Goal: Information Seeking & Learning: Learn about a topic

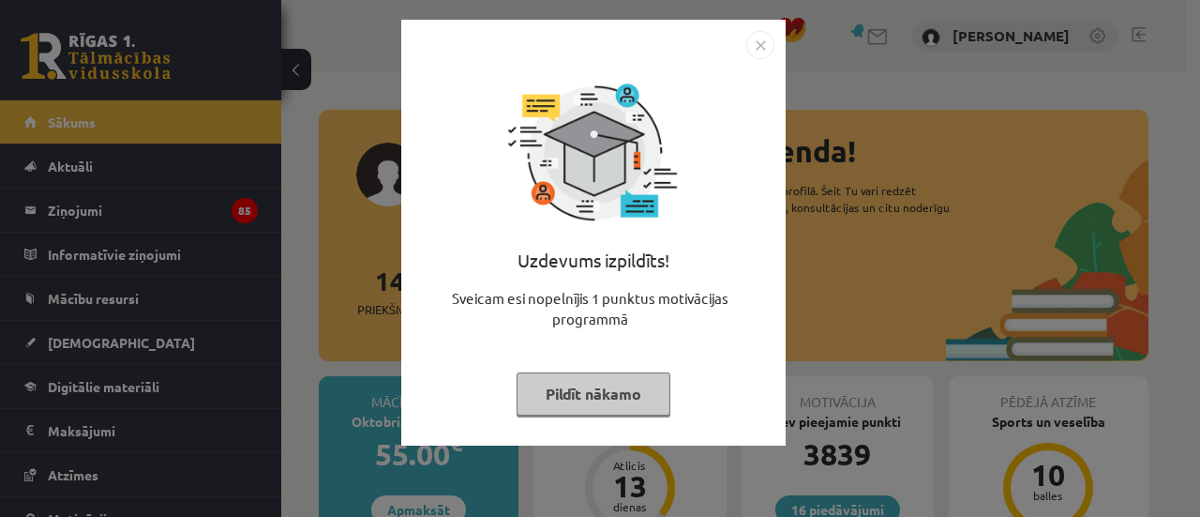
click at [583, 406] on button "Pildīt nākamo" at bounding box center [594, 393] width 154 height 43
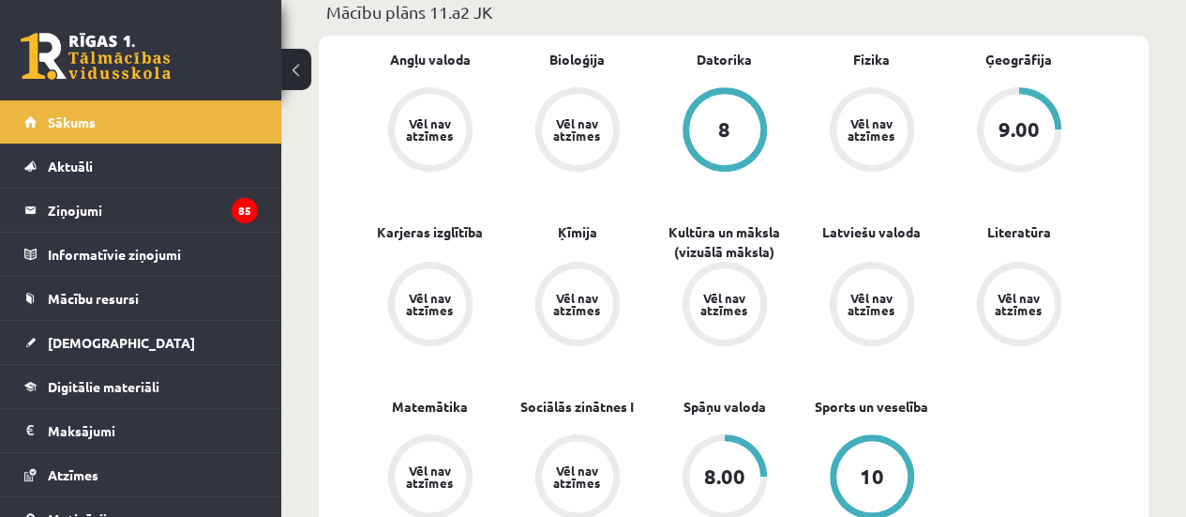
scroll to position [592, 0]
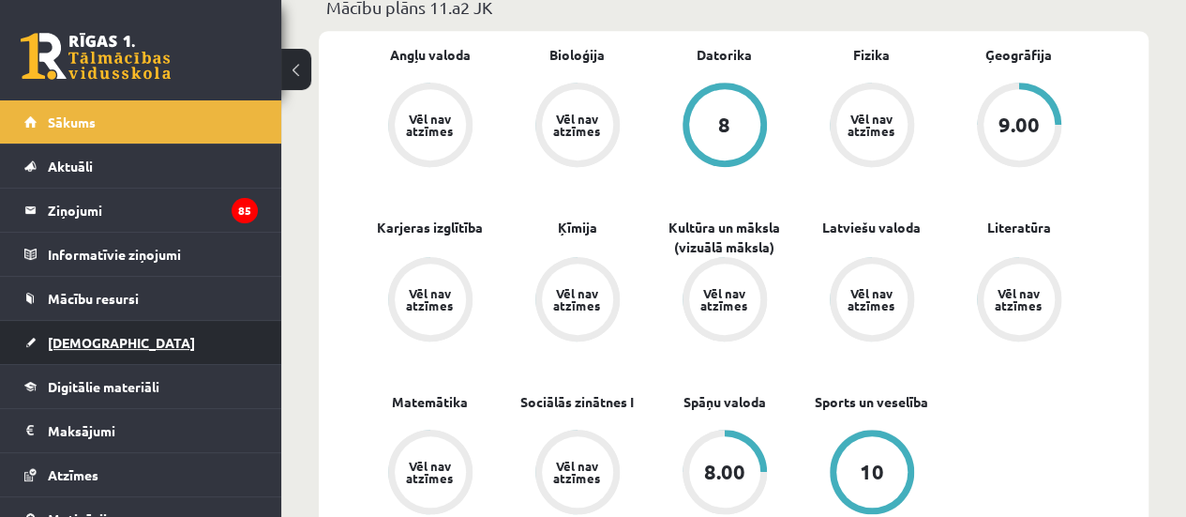
click at [103, 337] on span "[DEMOGRAPHIC_DATA]" at bounding box center [121, 342] width 147 height 17
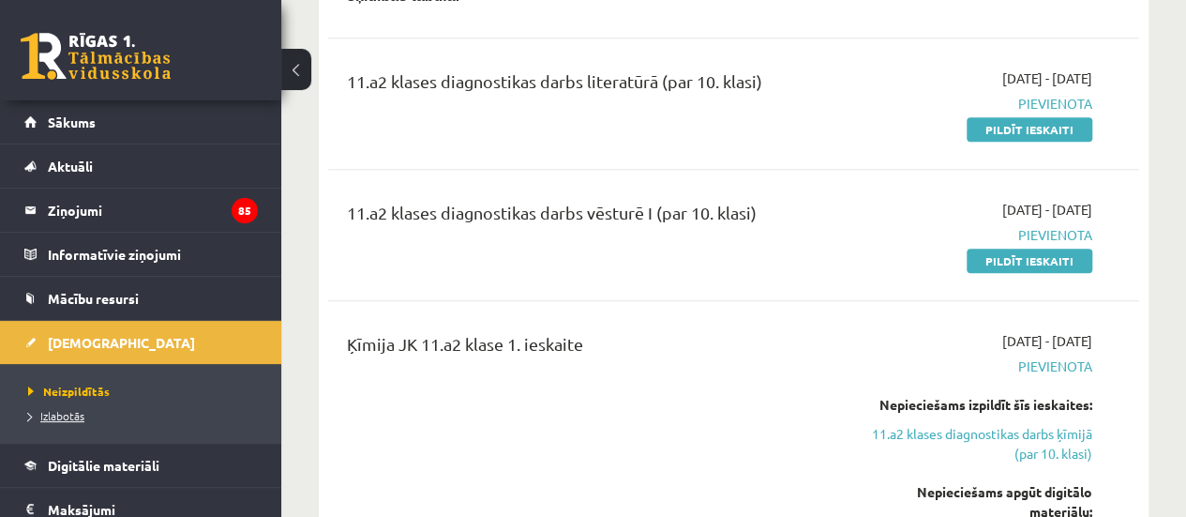
click at [70, 410] on span "Izlabotās" at bounding box center [56, 415] width 56 height 15
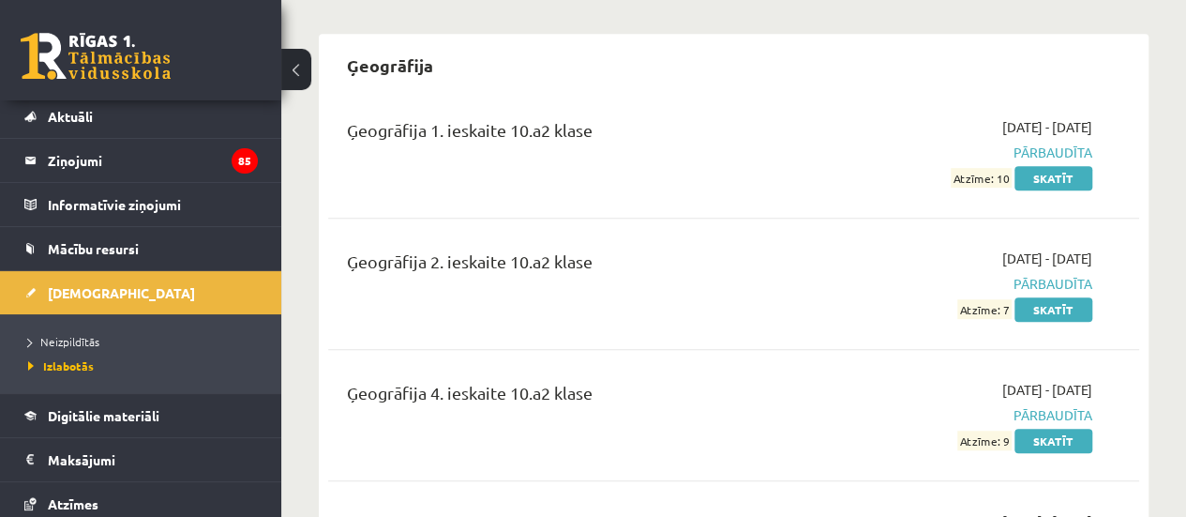
scroll to position [75, 0]
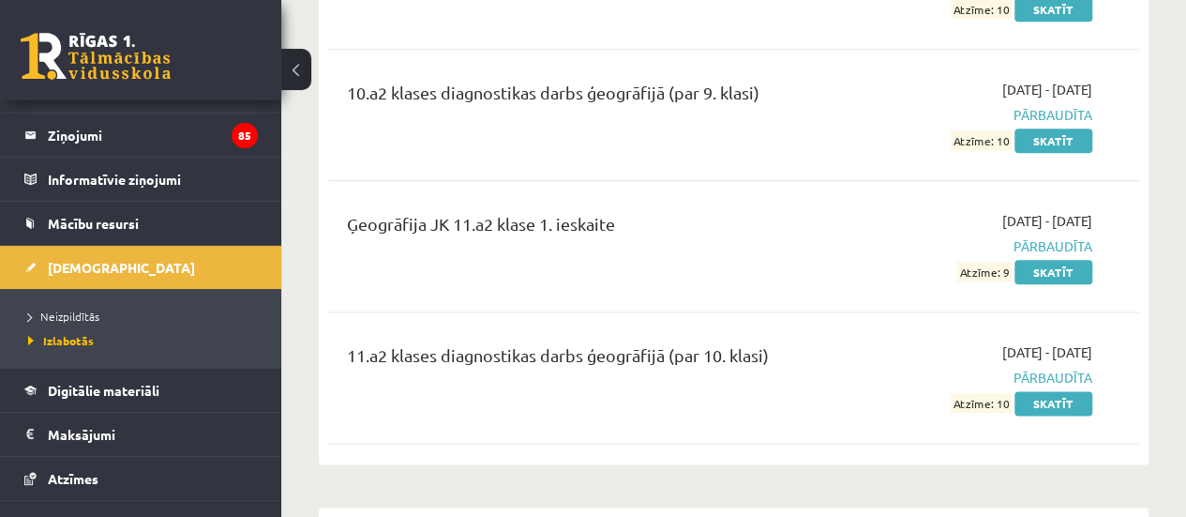
scroll to position [4560, 0]
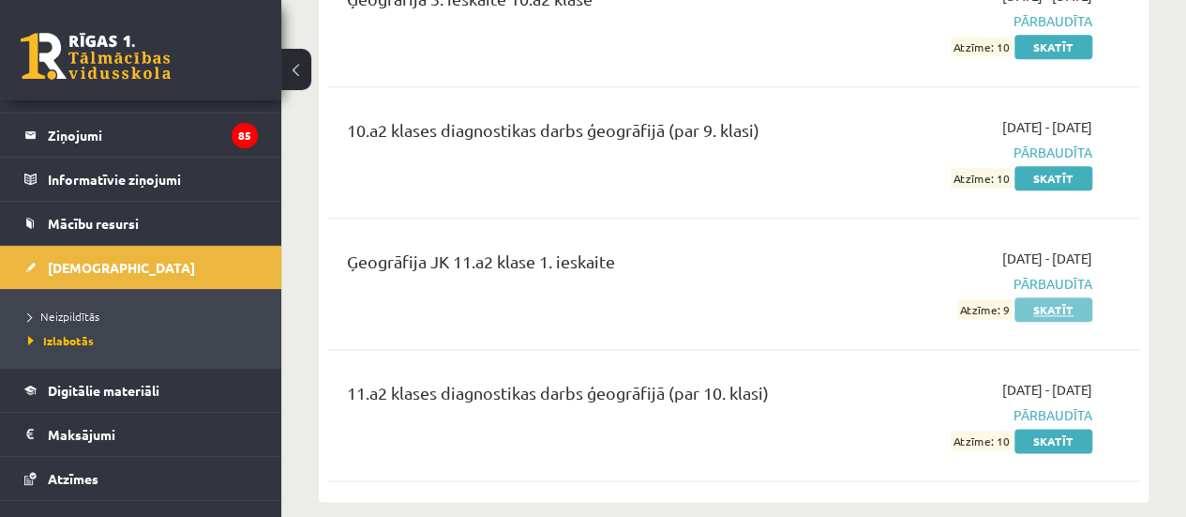
click at [1078, 297] on link "Skatīt" at bounding box center [1053, 309] width 78 height 24
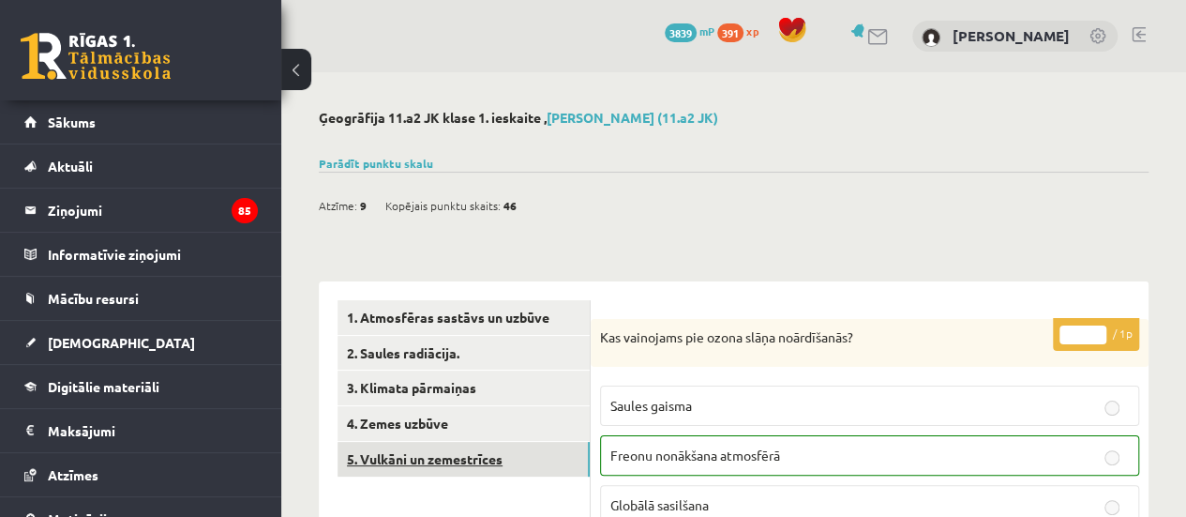
click at [444, 453] on link "5. Vulkāni un zemestrīces" at bounding box center [463, 459] width 252 height 35
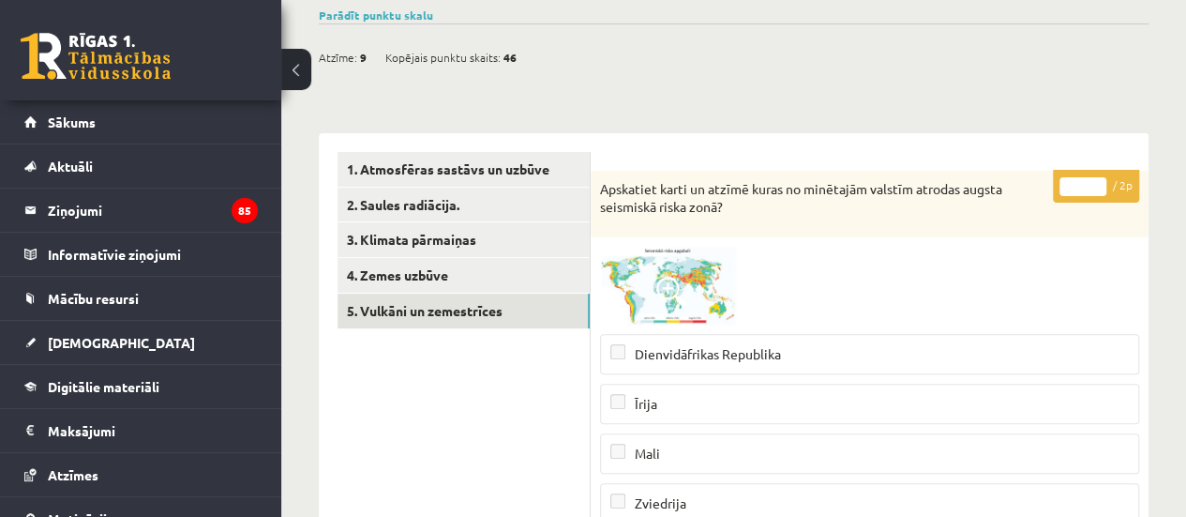
scroll to position [94, 0]
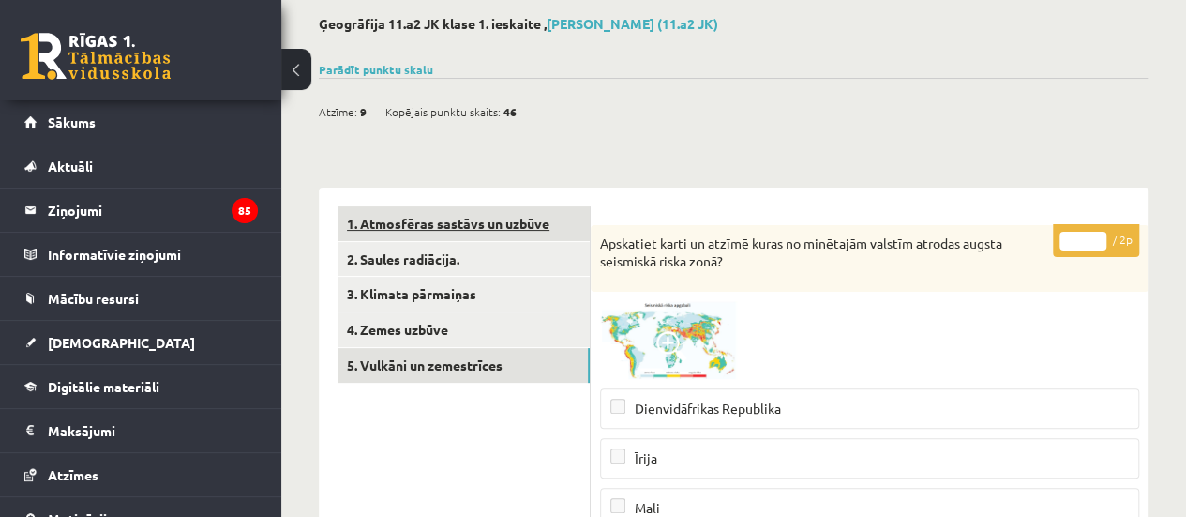
click at [480, 233] on link "1. Atmosfēras sastāvs un uzbūve" at bounding box center [463, 223] width 252 height 35
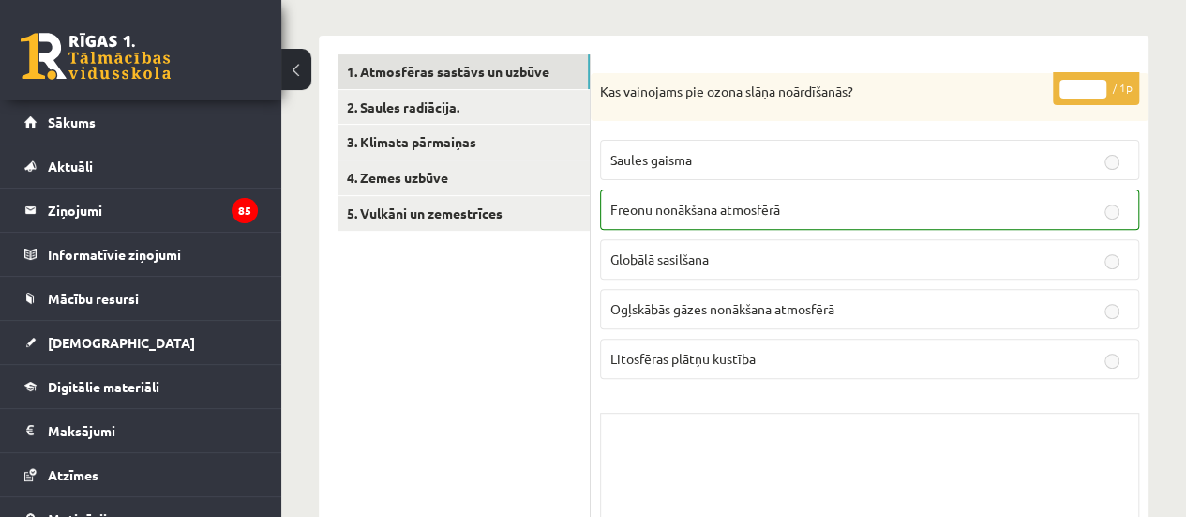
scroll to position [214, 0]
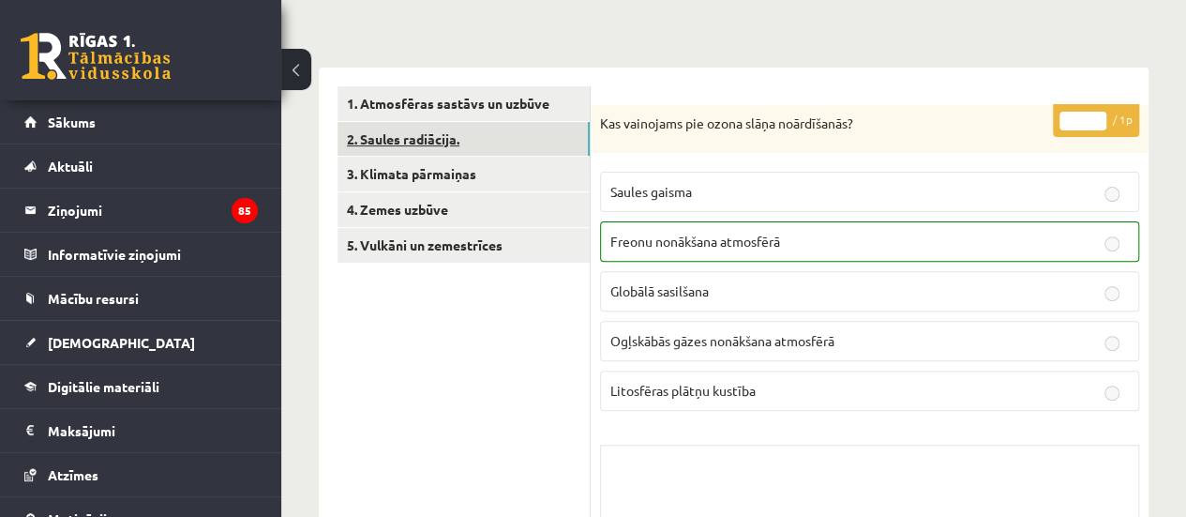
click at [465, 129] on link "2. Saules radiācija." at bounding box center [463, 139] width 252 height 35
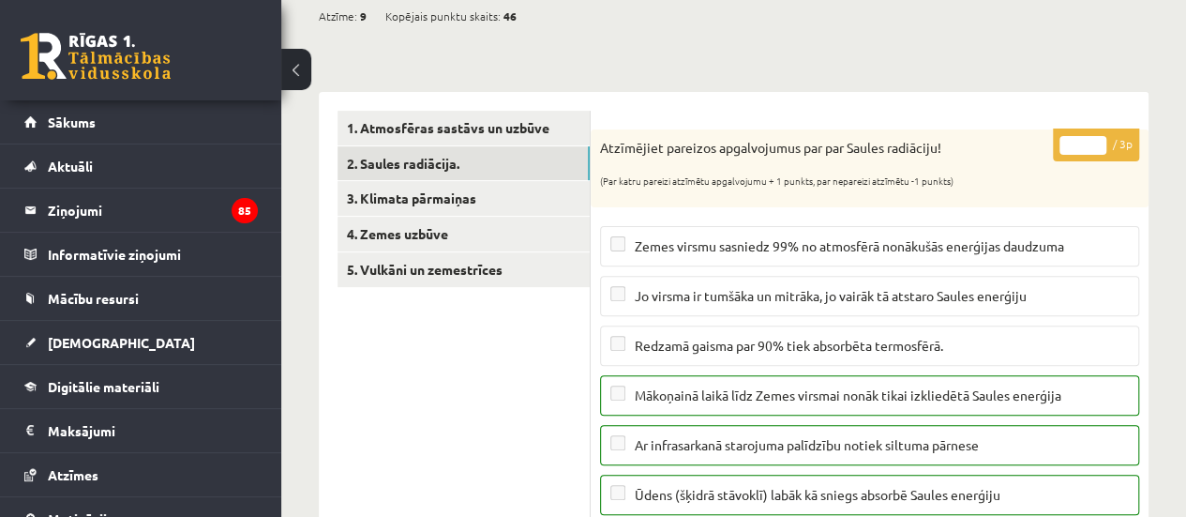
scroll to position [181, 0]
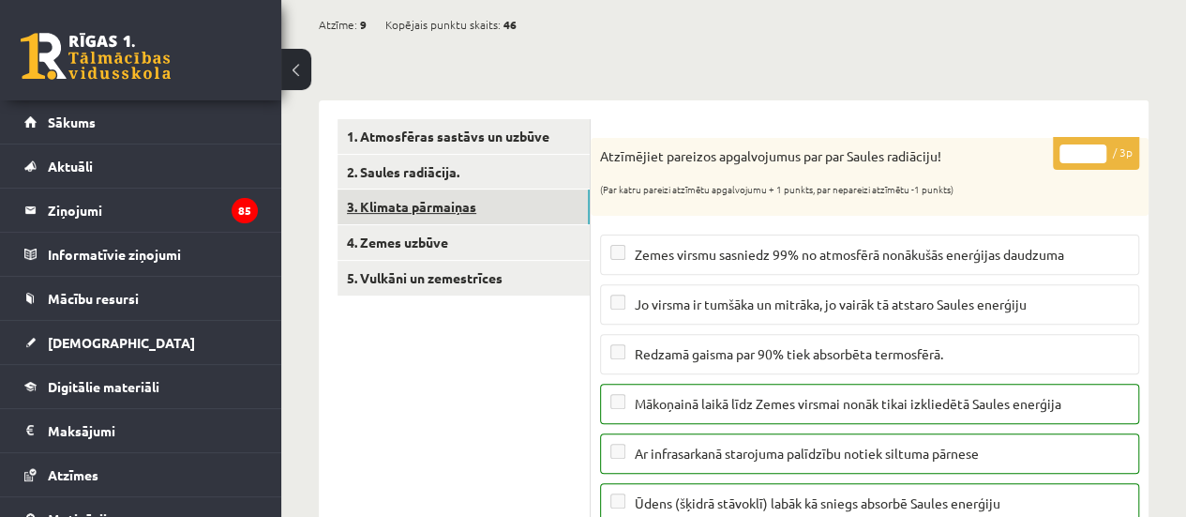
click at [474, 195] on link "3. Klimata pārmaiņas" at bounding box center [463, 206] width 252 height 35
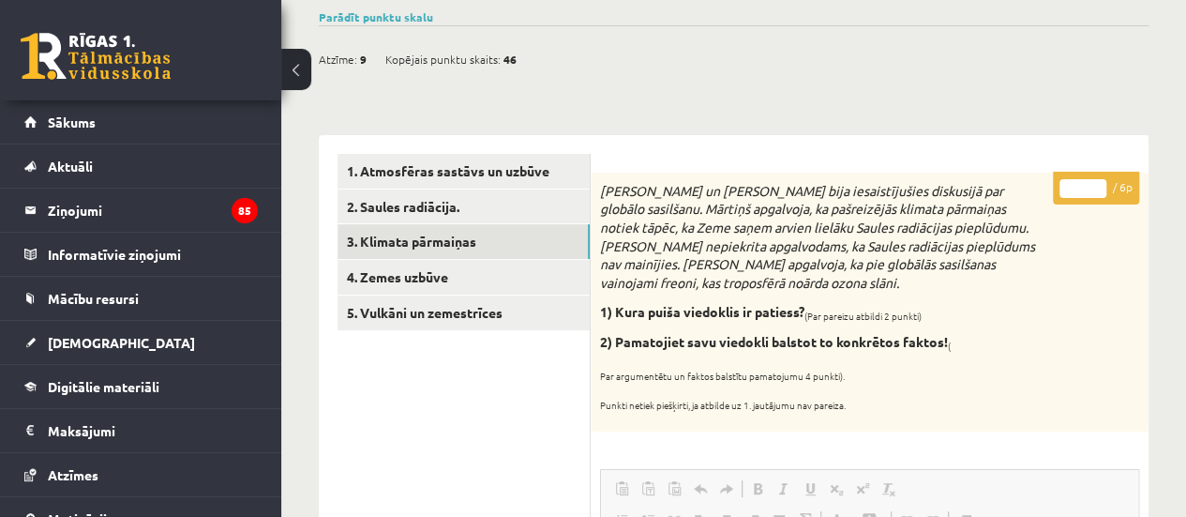
scroll to position [128, 0]
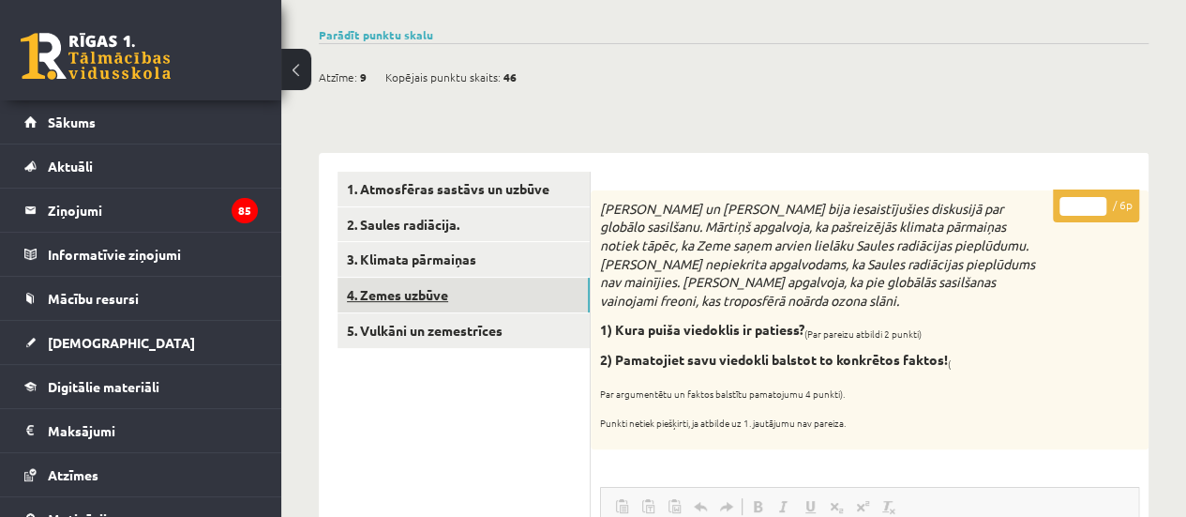
click at [442, 285] on link "4. Zemes uzbūve" at bounding box center [463, 294] width 252 height 35
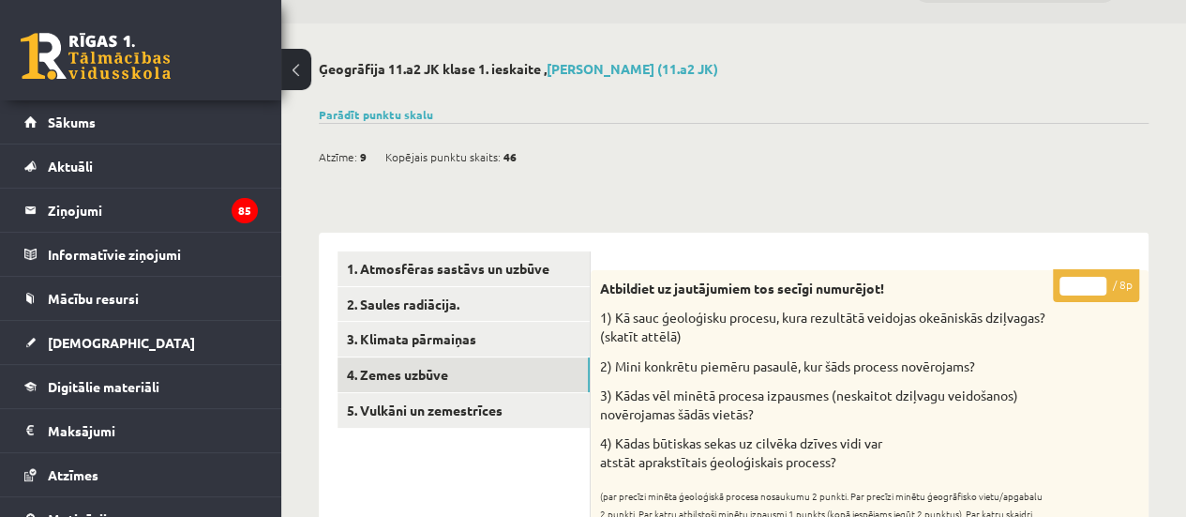
scroll to position [0, 0]
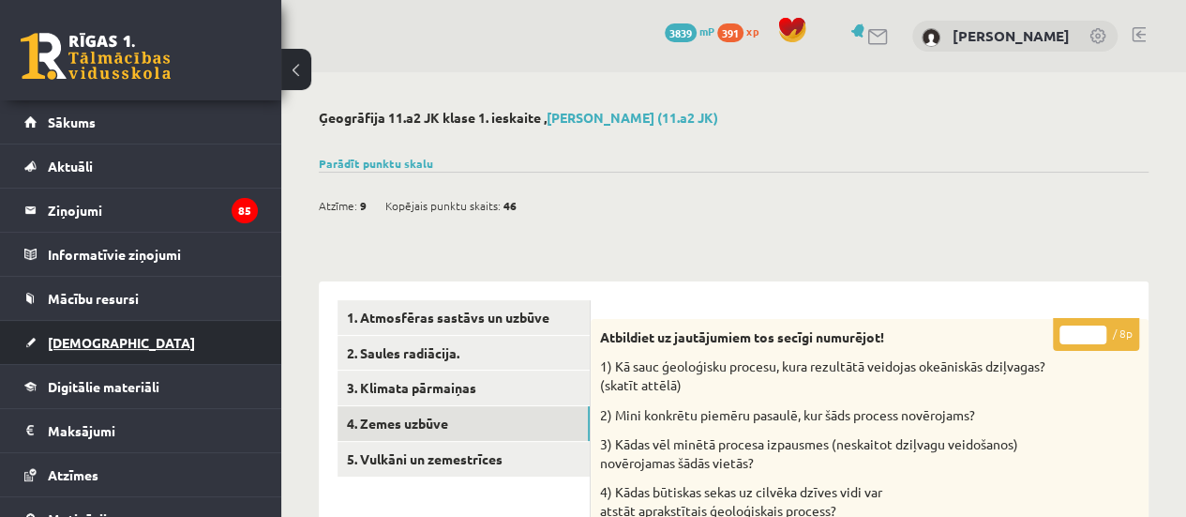
click at [67, 344] on span "[DEMOGRAPHIC_DATA]" at bounding box center [121, 342] width 147 height 17
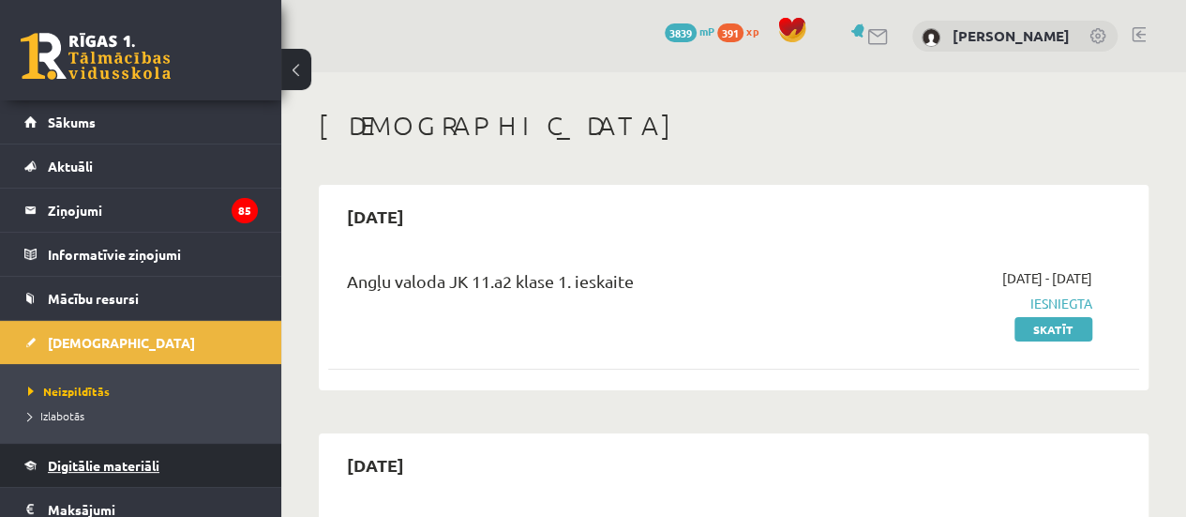
click at [81, 465] on span "Digitālie materiāli" at bounding box center [104, 465] width 112 height 17
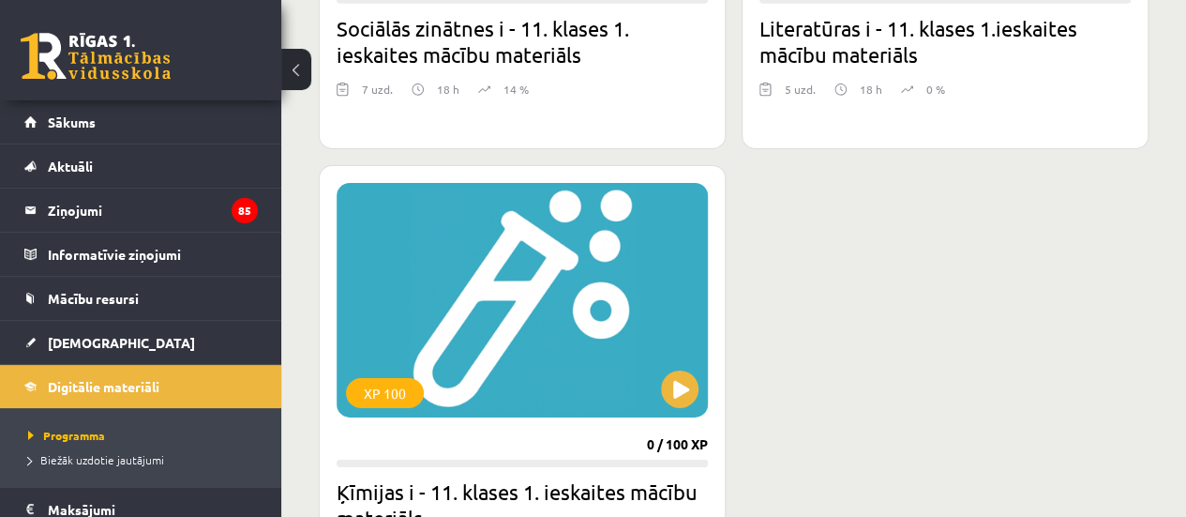
scroll to position [2999, 0]
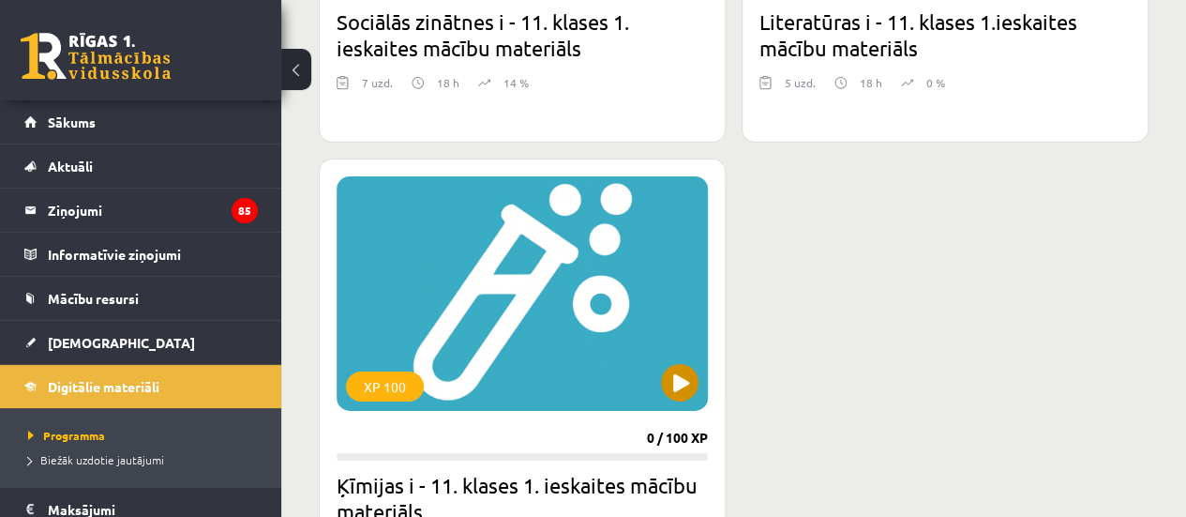
click at [641, 367] on div "XP 100" at bounding box center [522, 293] width 371 height 234
click at [701, 391] on div "XP 100" at bounding box center [522, 293] width 371 height 234
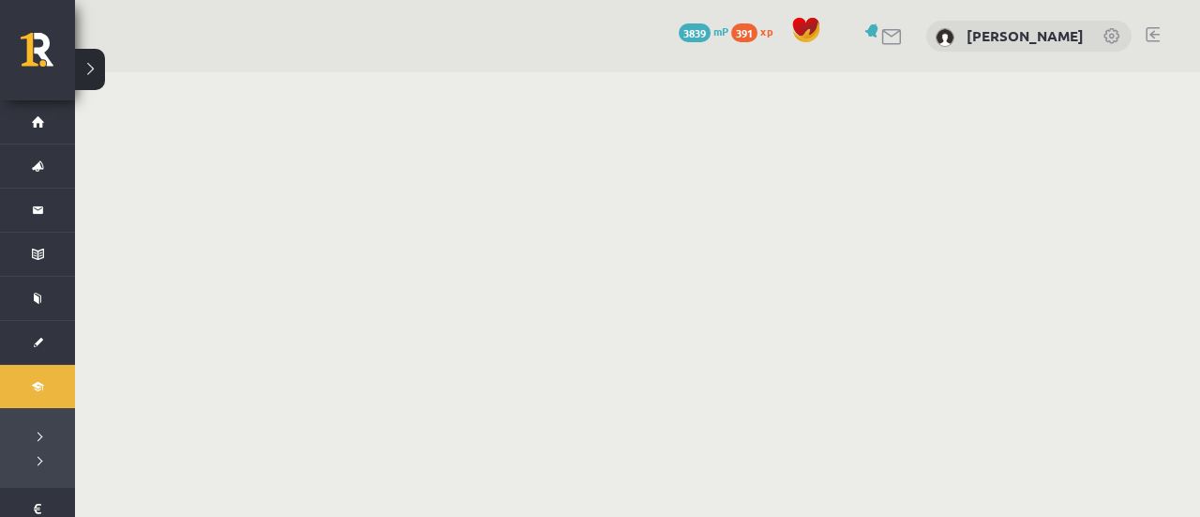
click at [657, 373] on body "0 Dāvanas 3839 mP 391 xp [PERSON_NAME] Sākums Aktuāli Kā mācīties eSKOLĀ Kontak…" at bounding box center [600, 258] width 1200 height 517
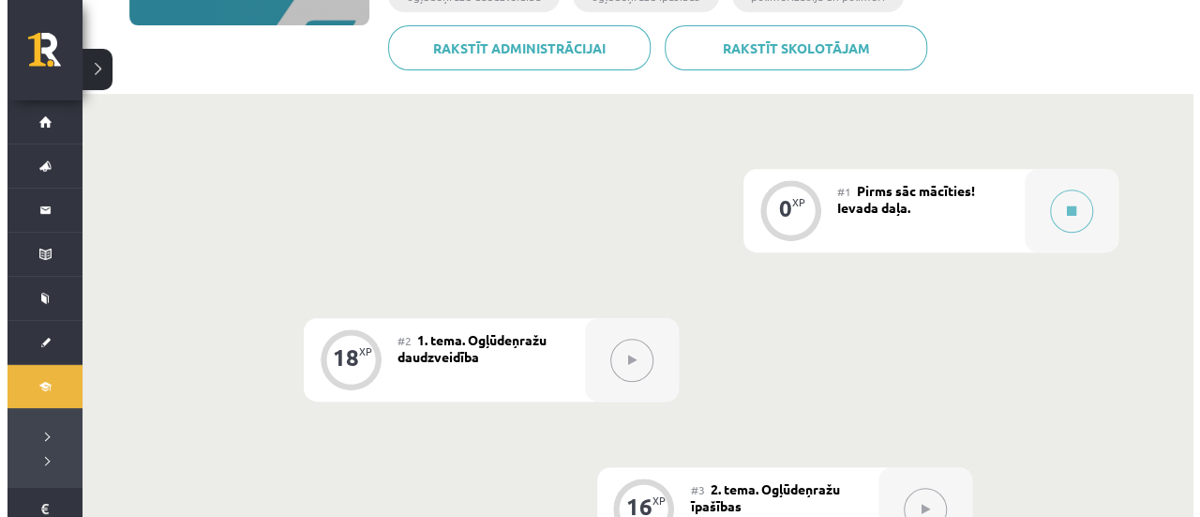
scroll to position [368, 0]
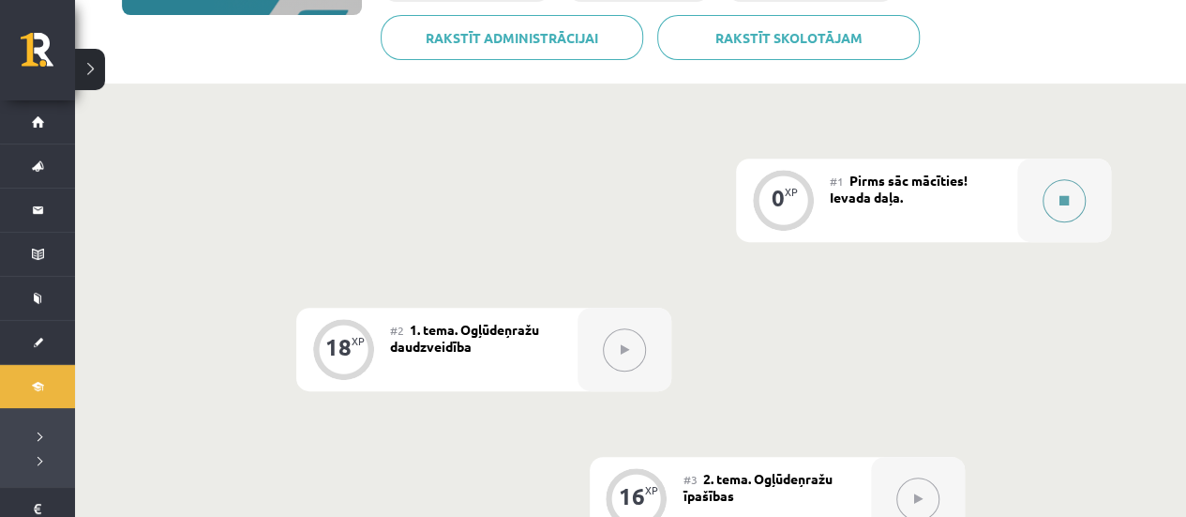
click at [1054, 199] on button at bounding box center [1063, 200] width 43 height 43
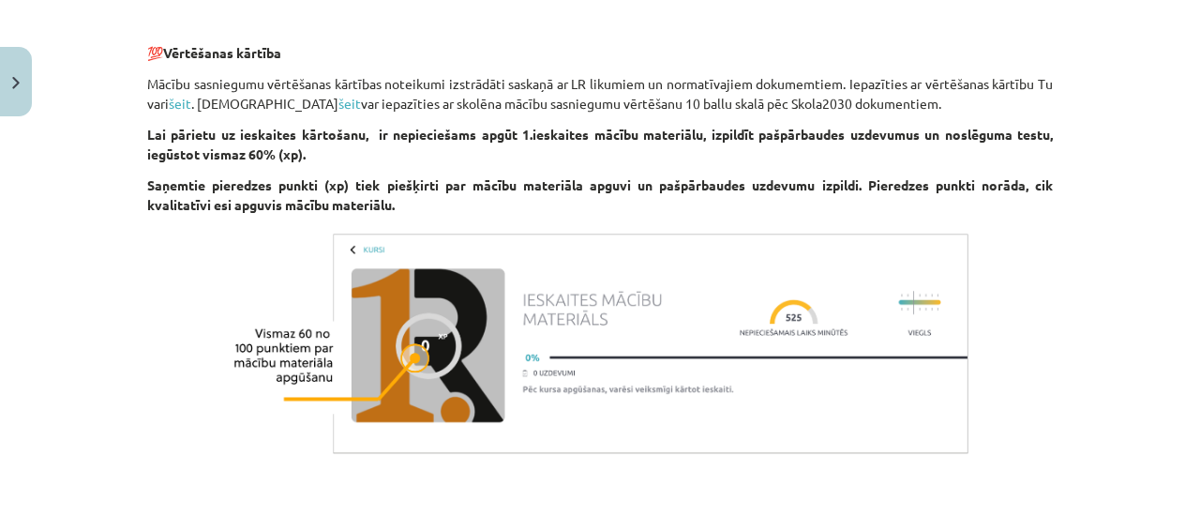
scroll to position [1119, 0]
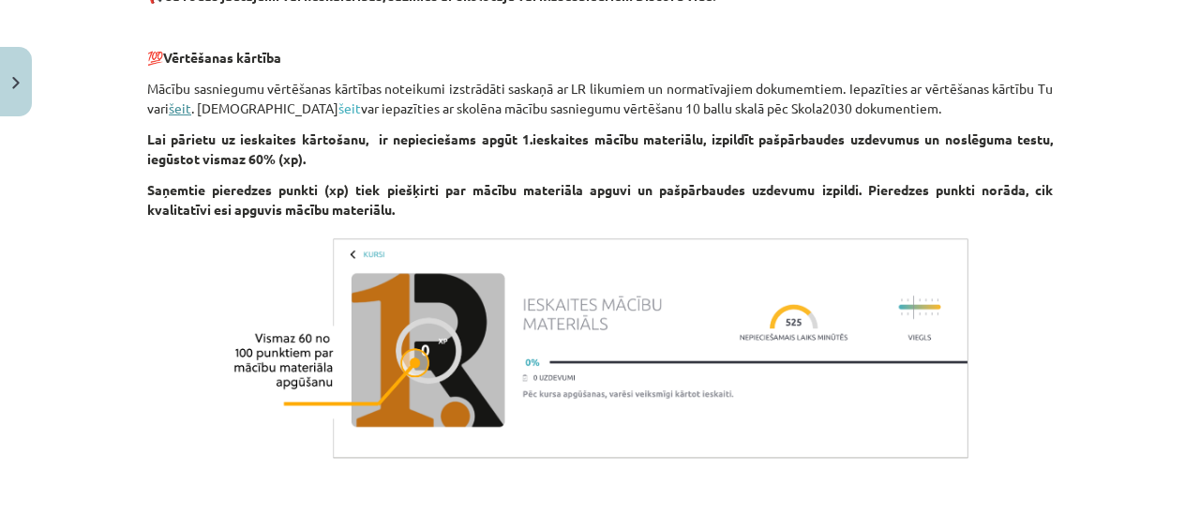
click at [179, 104] on link "šeit" at bounding box center [180, 107] width 22 height 17
click at [338, 108] on link "šeit" at bounding box center [349, 107] width 22 height 17
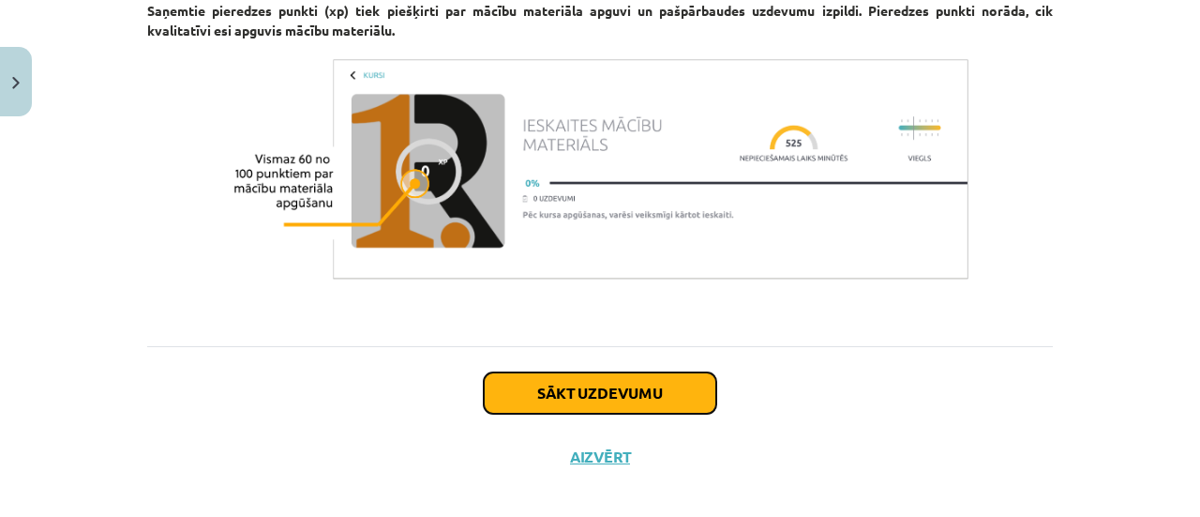
click at [594, 402] on button "Sākt uzdevumu" at bounding box center [600, 392] width 232 height 41
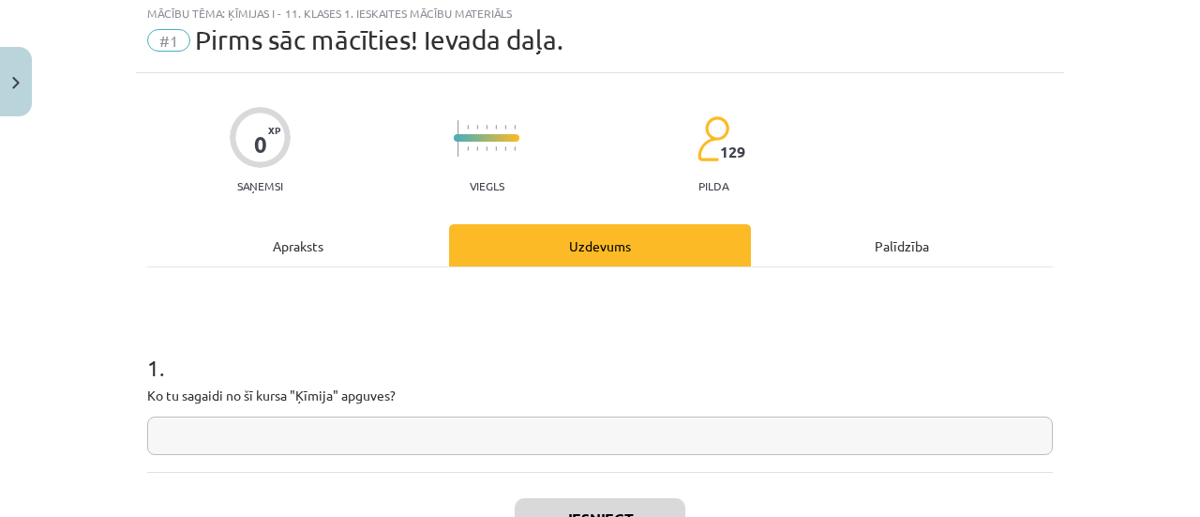
scroll to position [47, 0]
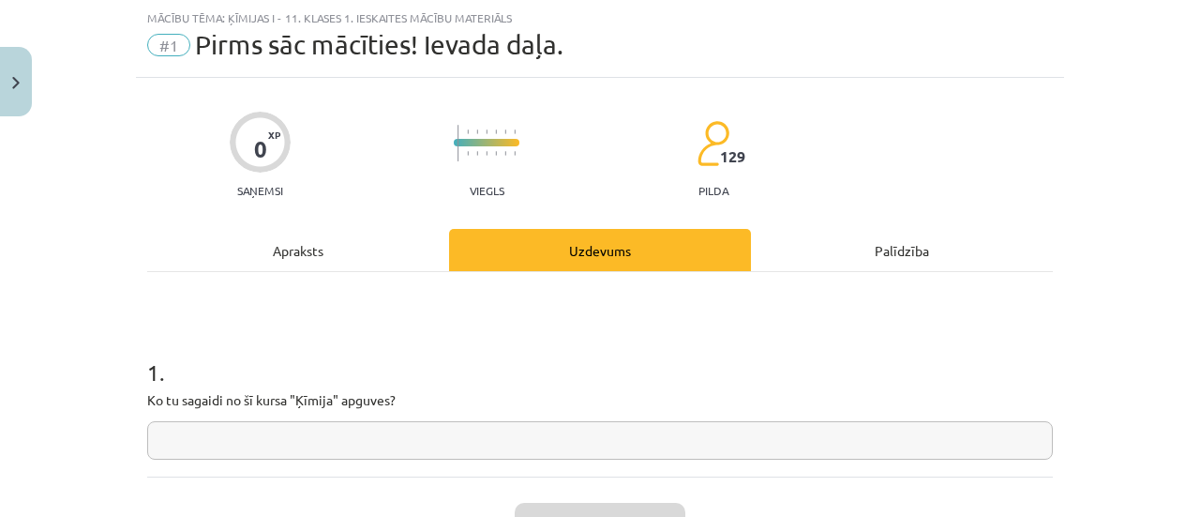
click at [484, 434] on input "text" at bounding box center [600, 440] width 906 height 38
type input "*"
click at [161, 441] on input "**********" at bounding box center [600, 440] width 906 height 38
type input "**********"
click at [639, 379] on h1 "1 ." at bounding box center [600, 355] width 906 height 58
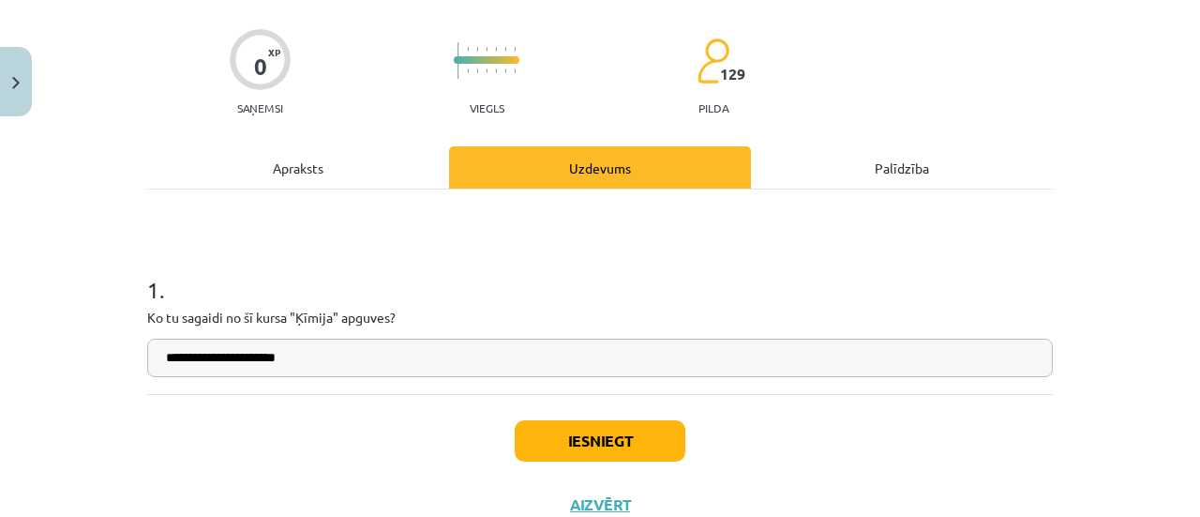
scroll to position [131, 0]
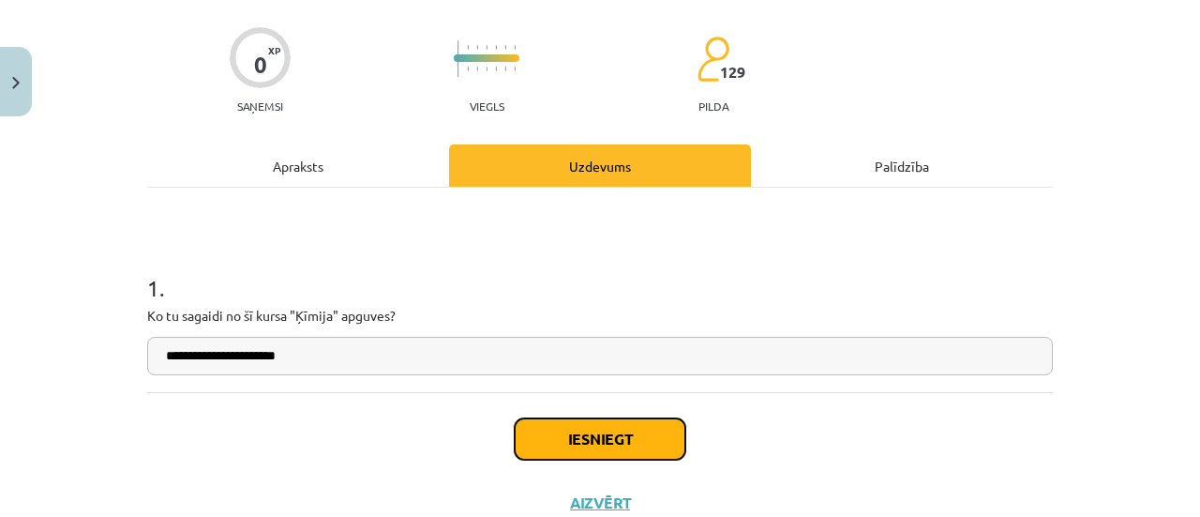
click at [646, 445] on button "Iesniegt" at bounding box center [600, 438] width 171 height 41
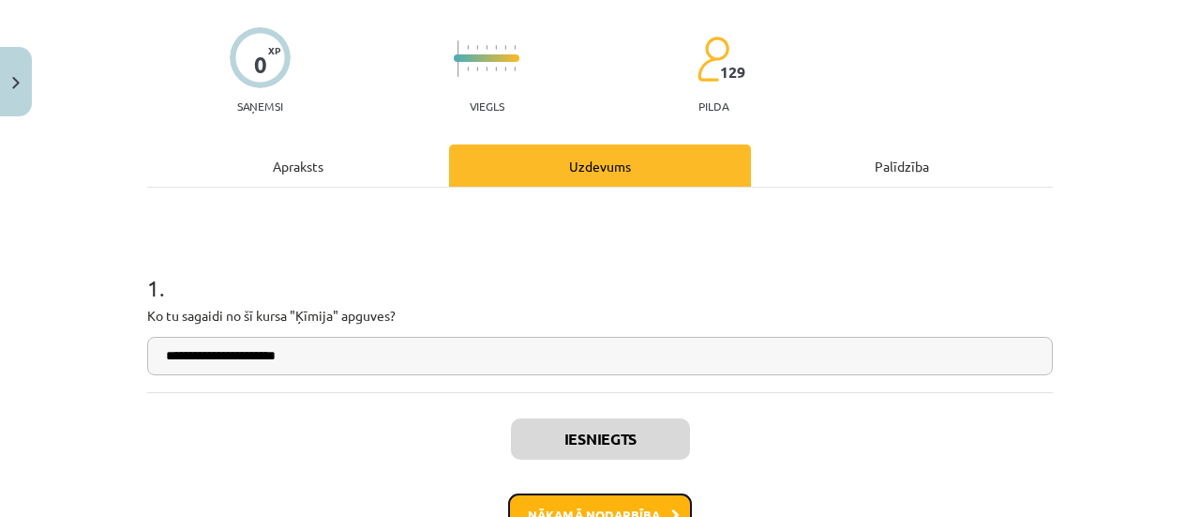
click at [628, 507] on button "Nākamā nodarbība" at bounding box center [600, 514] width 184 height 43
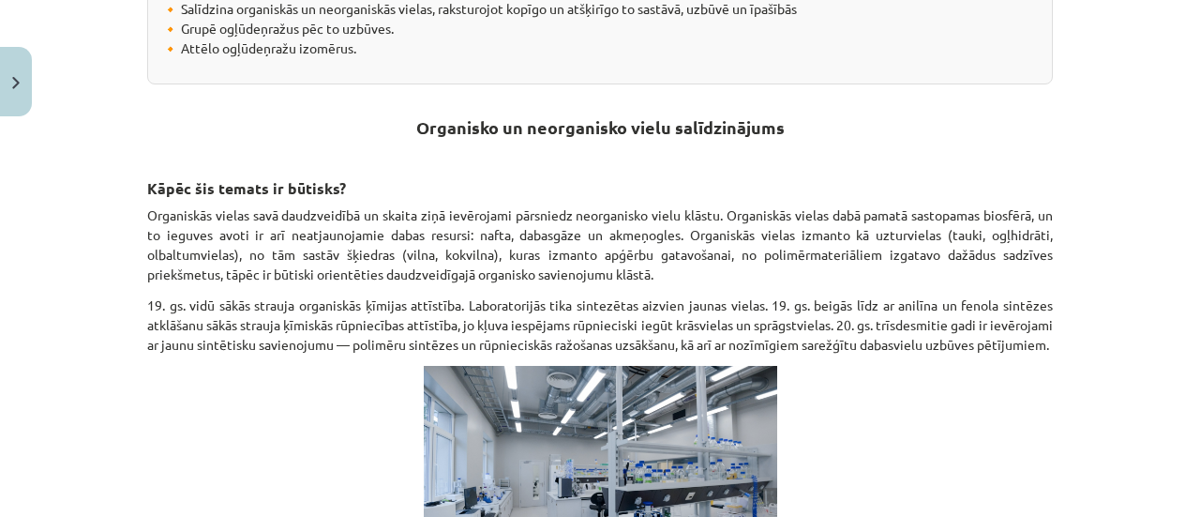
scroll to position [473, 0]
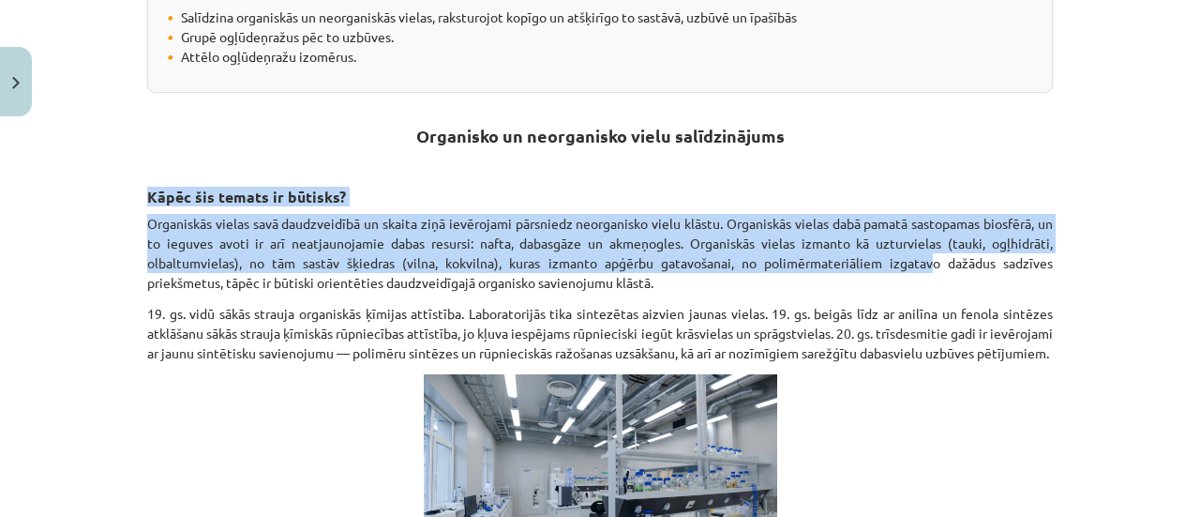
drag, startPoint x: 928, startPoint y: 256, endPoint x: 956, endPoint y: 156, distance: 104.2
click at [945, 152] on h2 "Organisko un neorganisko vielu salīdzinājums" at bounding box center [600, 130] width 906 height 75
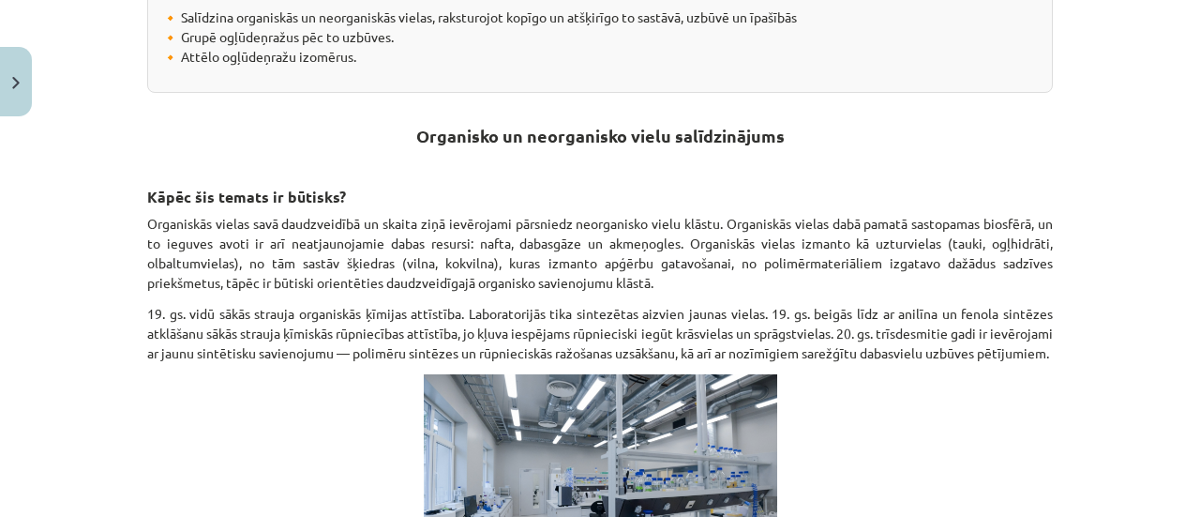
click at [943, 147] on h2 "Organisko un neorganisko vielu salīdzinājums" at bounding box center [600, 130] width 906 height 75
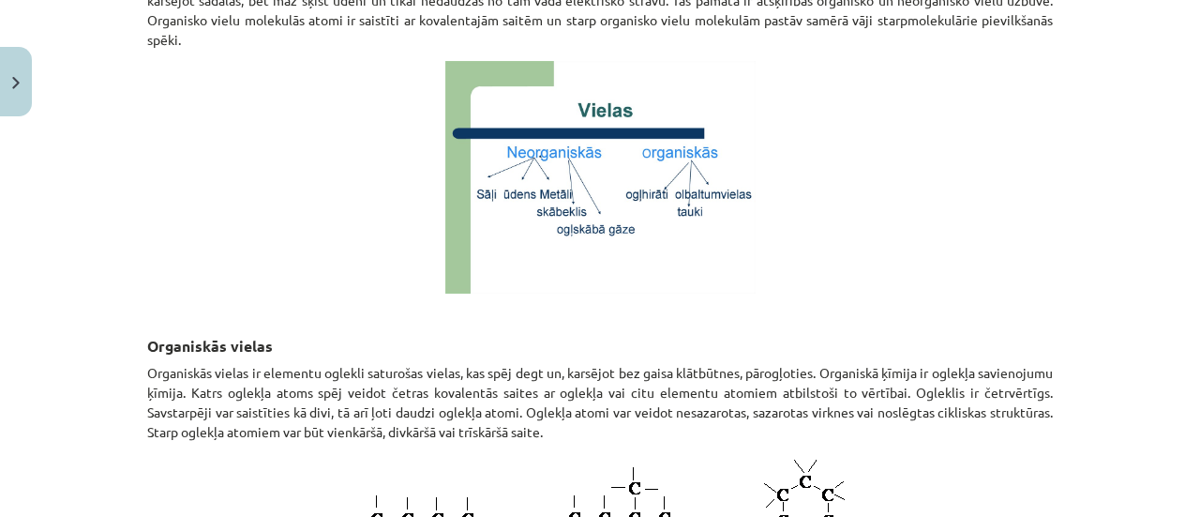
scroll to position [1285, 0]
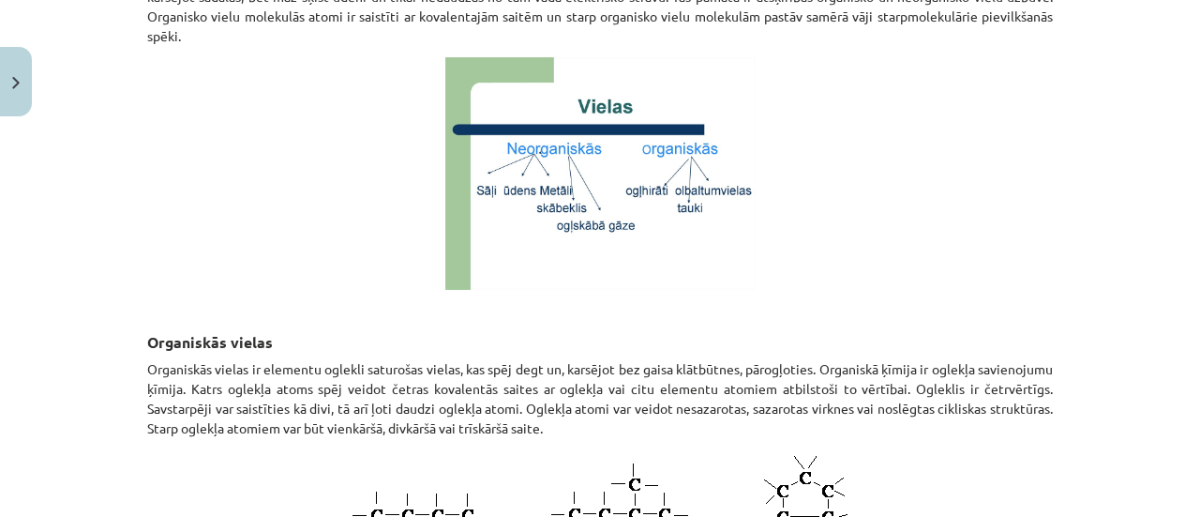
click at [1058, 262] on div "Mācību tēma: Ķīmijas i - 11. klases 1. ieskaites mācību materiāls #2 1. tema. O…" at bounding box center [600, 258] width 1200 height 517
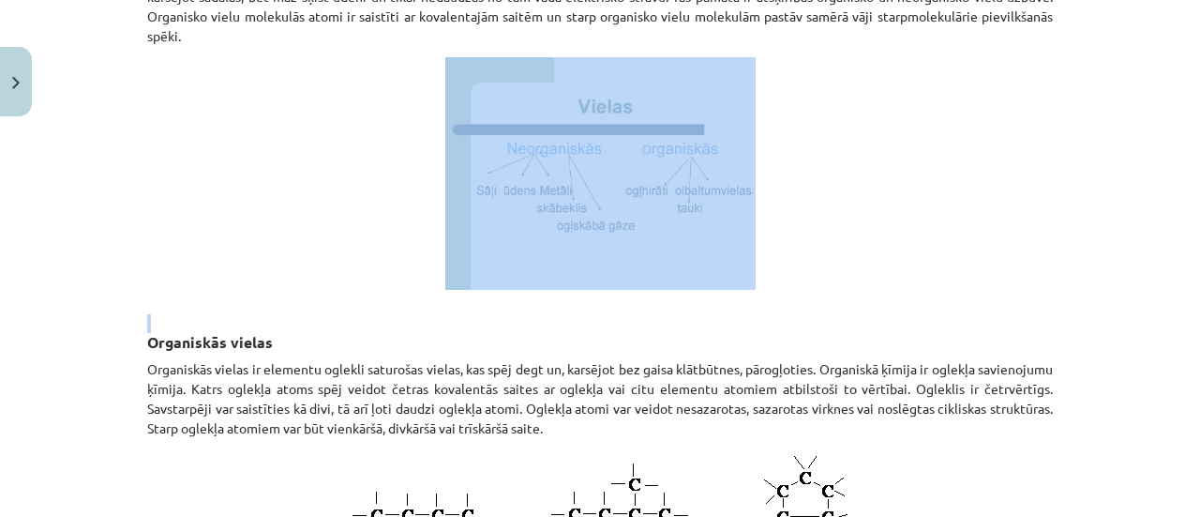
click at [1058, 262] on div "Mācību tēma: Ķīmijas i - 11. klases 1. ieskaites mācību materiāls #2 1. tema. O…" at bounding box center [600, 258] width 1200 height 517
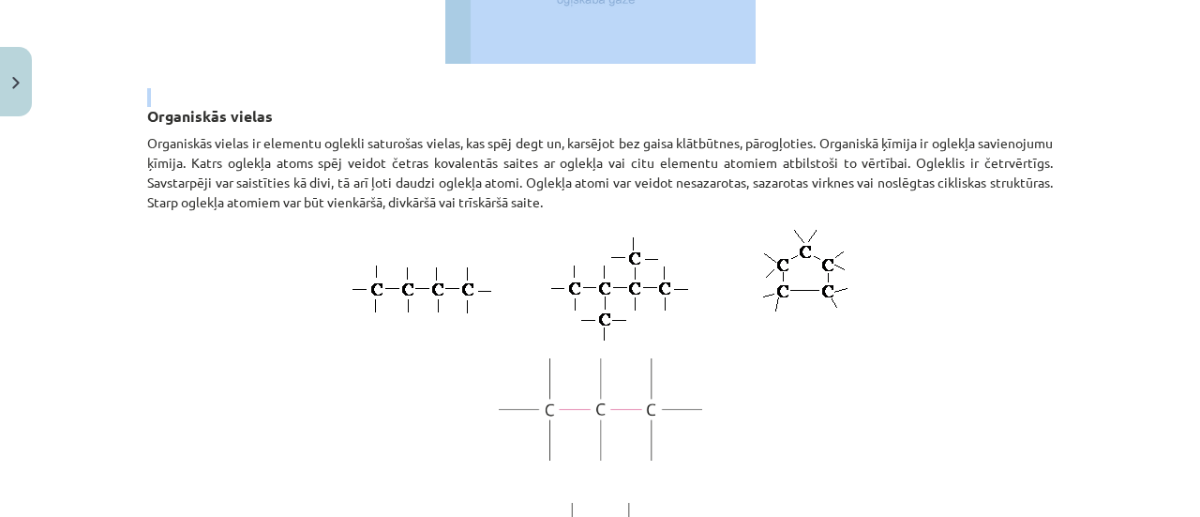
scroll to position [1516, 0]
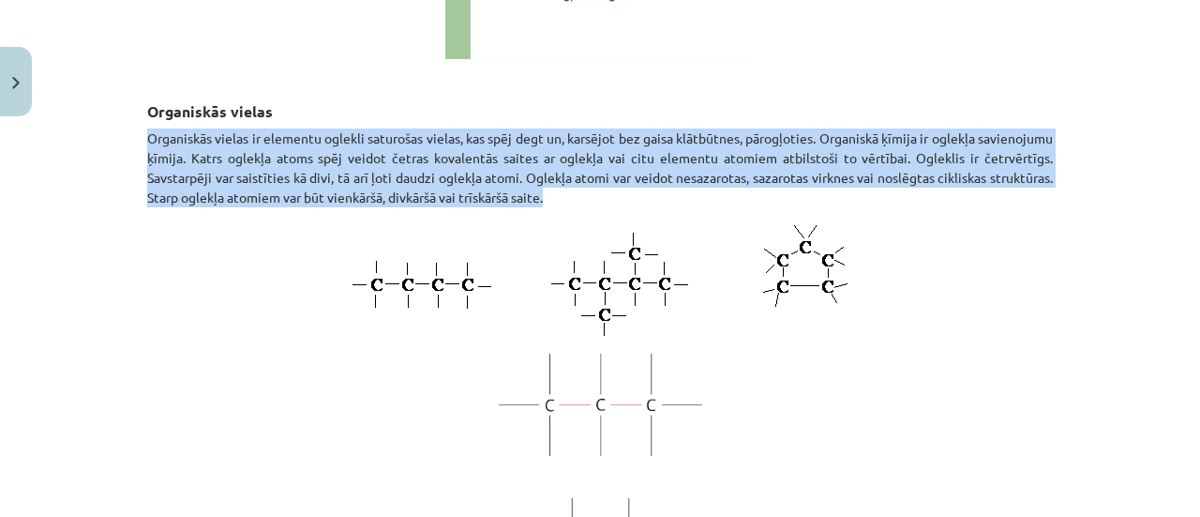
drag, startPoint x: 131, startPoint y: 147, endPoint x: 701, endPoint y: 218, distance: 574.4
click at [701, 218] on div "18 XP Saņemsi Grūts 129 pilda Apraksts Uzdevums Palīdzība Ogļūdeņražu daudzveid…" at bounding box center [600, 134] width 928 height 3050
copy p "Organiskās vielas ir elementu oglekli saturošas vielas, kas spēj degt un, karsē…"
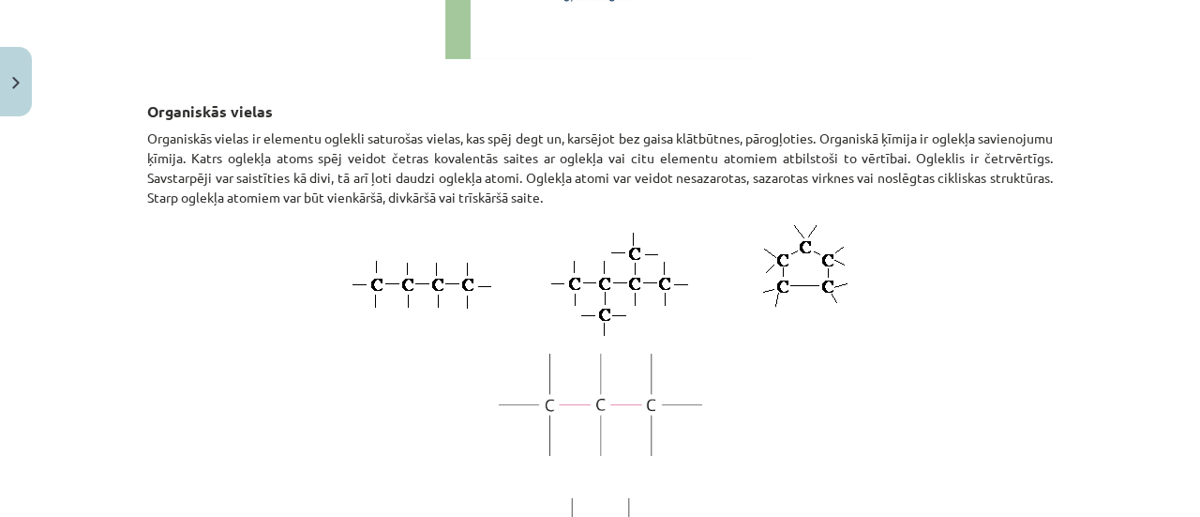
click at [1043, 116] on h3 "Organiskās vielas" at bounding box center [600, 96] width 906 height 52
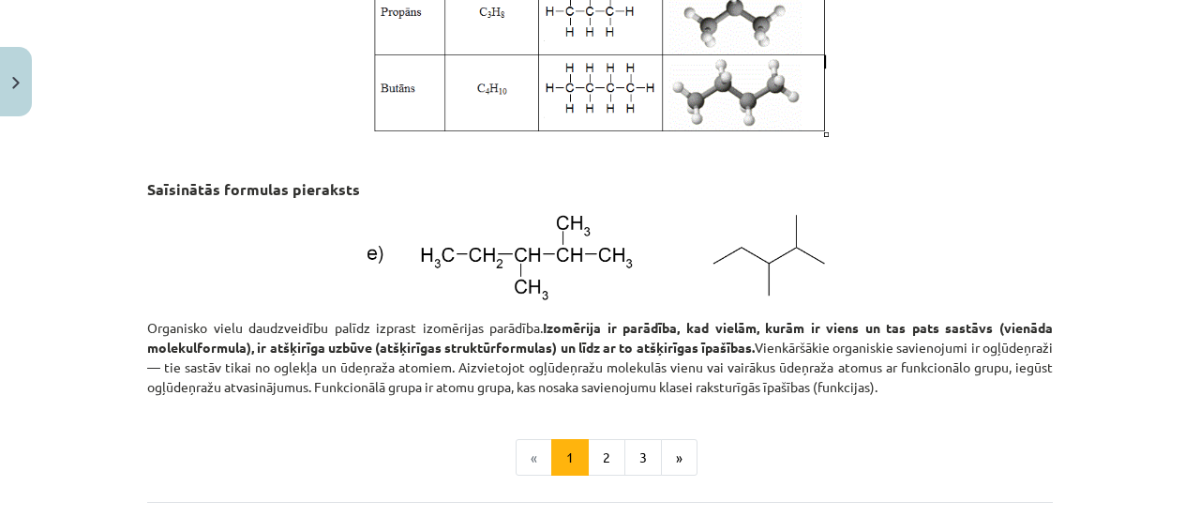
scroll to position [2552, 0]
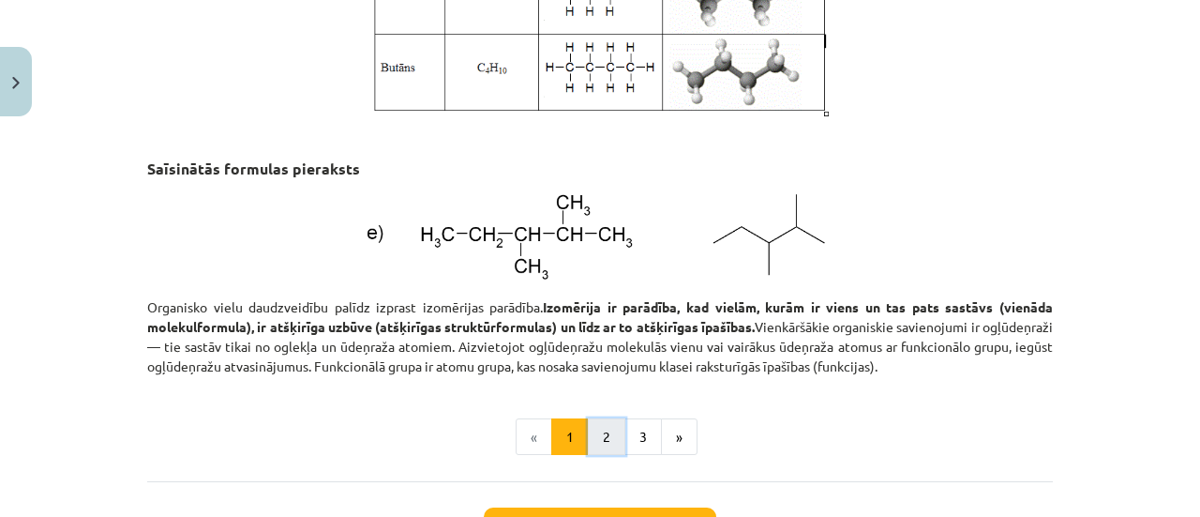
click at [604, 456] on button "2" at bounding box center [606, 436] width 37 height 37
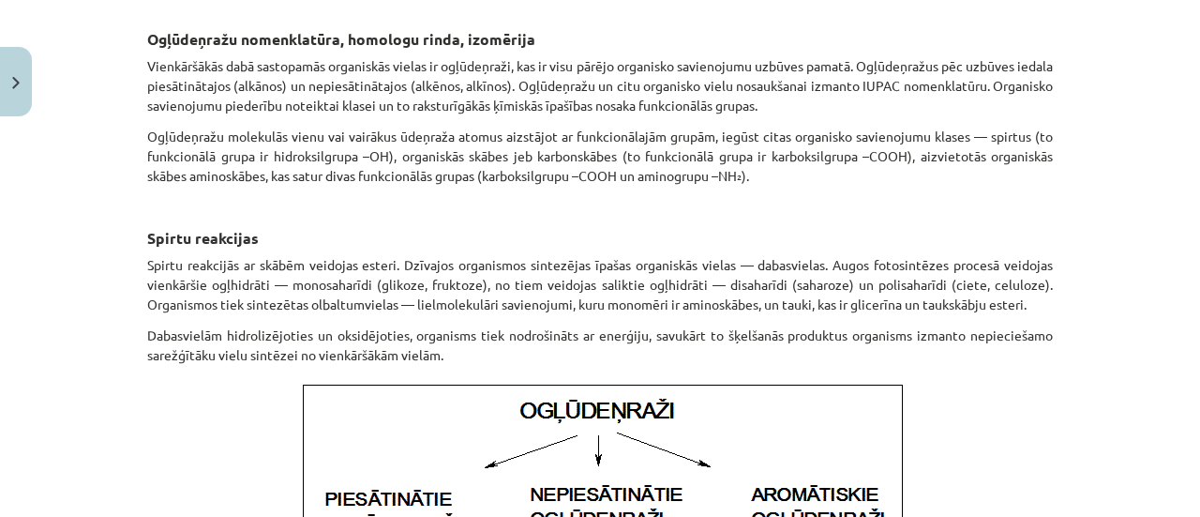
scroll to position [0, 0]
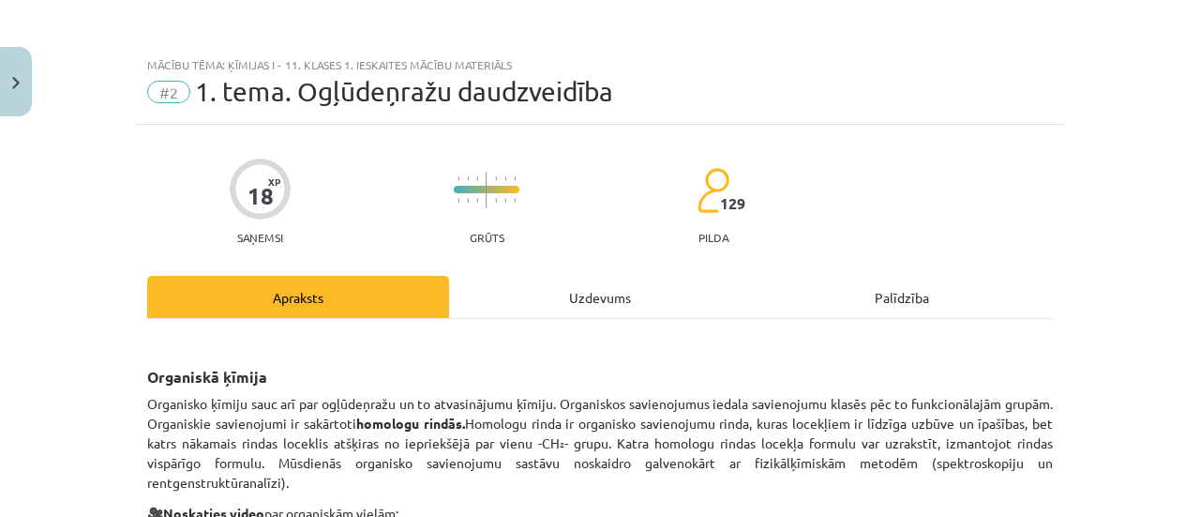
drag, startPoint x: 1171, startPoint y: 29, endPoint x: 1196, endPoint y: 38, distance: 27.0
click at [1196, 38] on div "Mācību tēma: Ķīmijas i - 11. klases 1. ieskaites mācību materiāls #2 1. tema. O…" at bounding box center [600, 258] width 1200 height 517
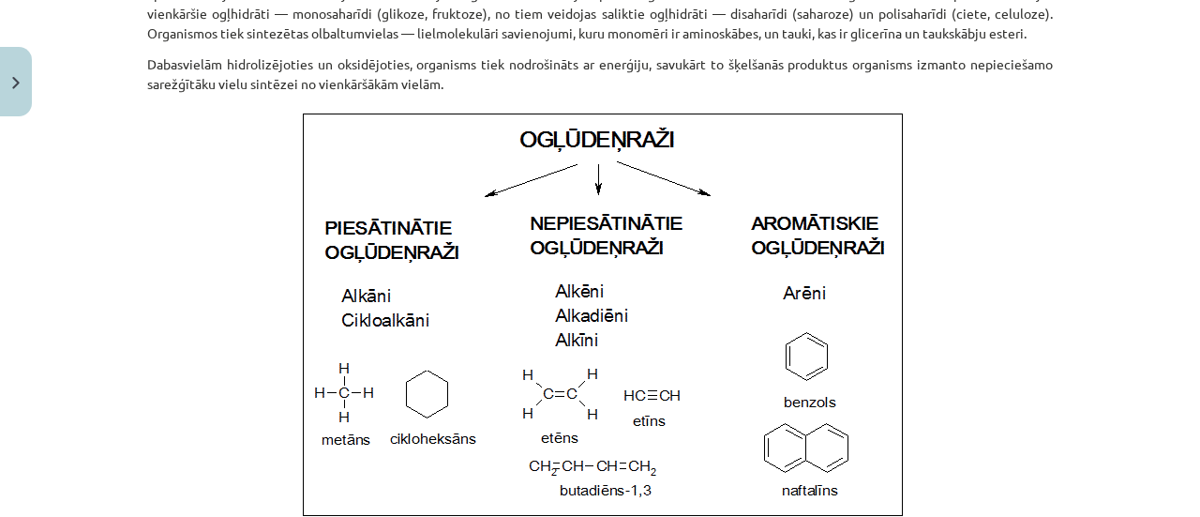
scroll to position [1342, 0]
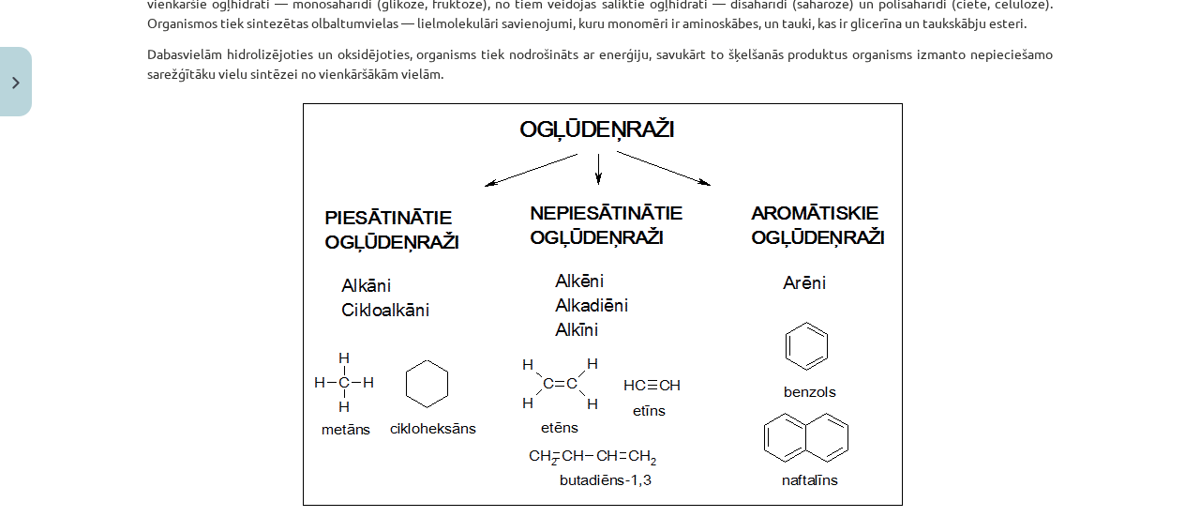
drag, startPoint x: 1120, startPoint y: 136, endPoint x: 704, endPoint y: 271, distance: 437.6
click at [704, 271] on img at bounding box center [601, 303] width 622 height 416
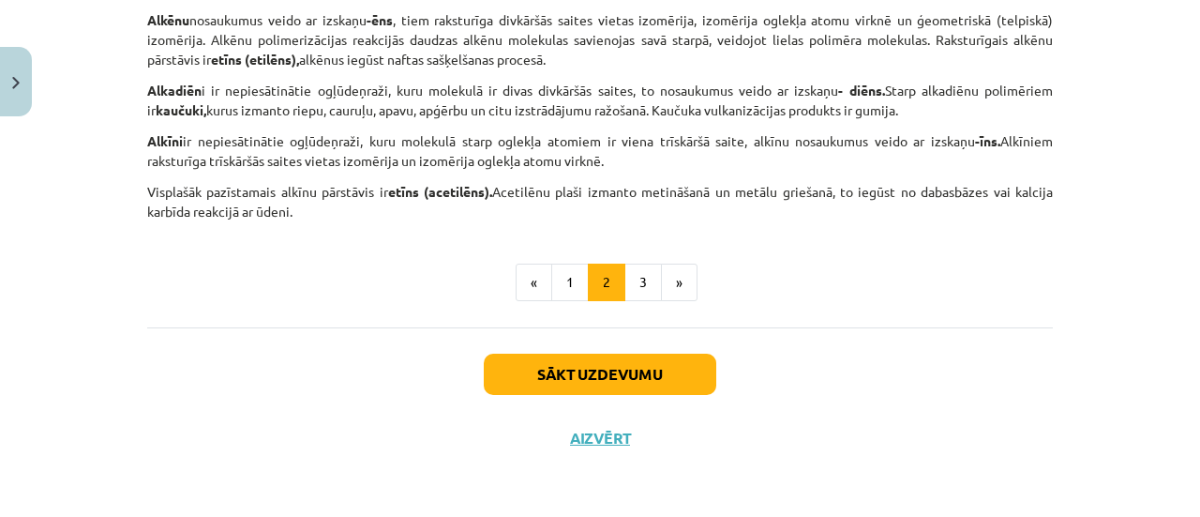
scroll to position [0, 0]
